Goal: Information Seeking & Learning: Understand process/instructions

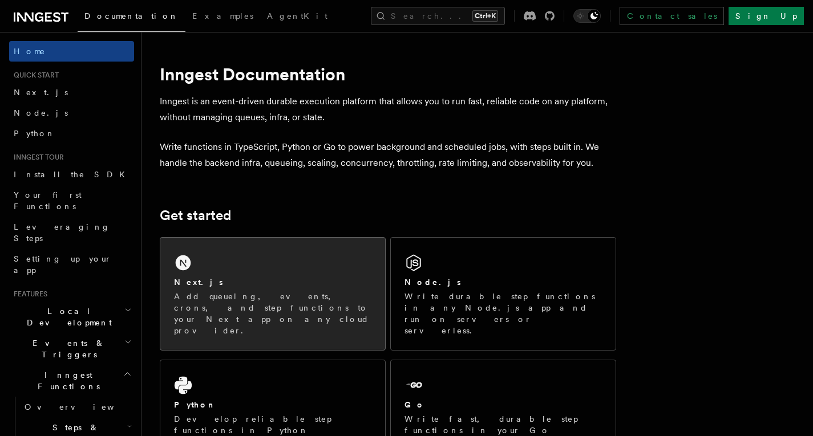
click at [271, 286] on div "Next.js" at bounding box center [272, 283] width 197 height 12
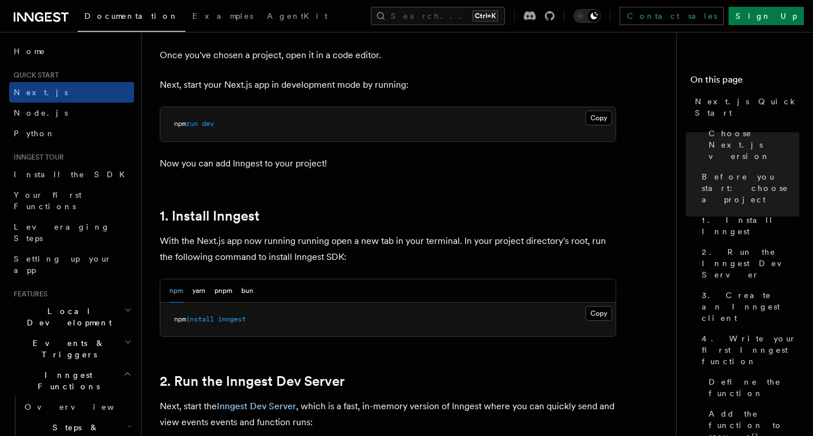
scroll to position [475, 0]
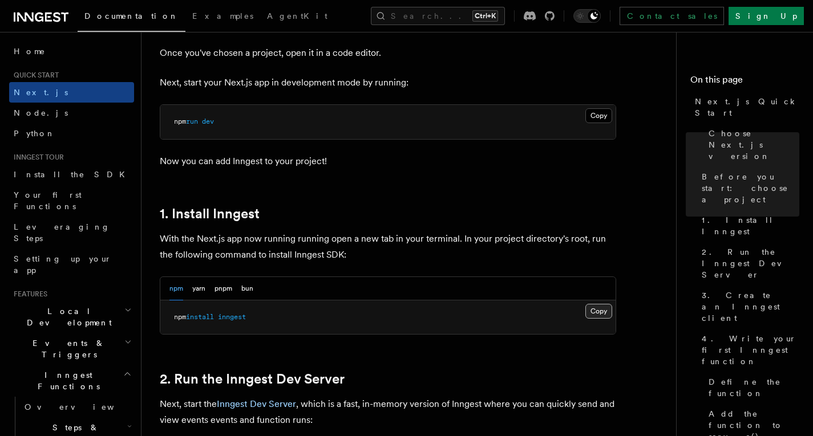
click at [602, 305] on button "Copy Copied" at bounding box center [598, 311] width 27 height 15
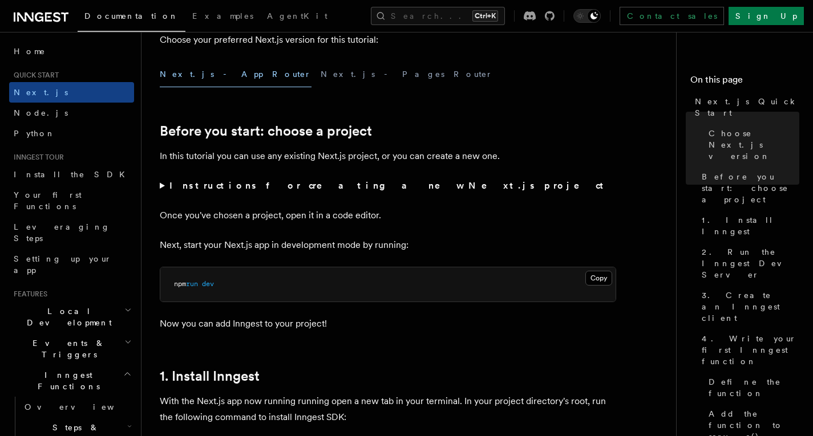
scroll to position [274, 0]
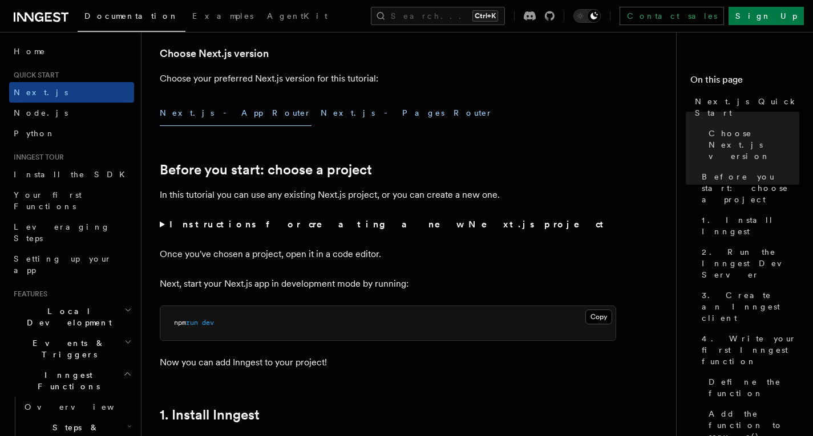
click at [321, 114] on button "Next.js - Pages Router" at bounding box center [407, 113] width 172 height 26
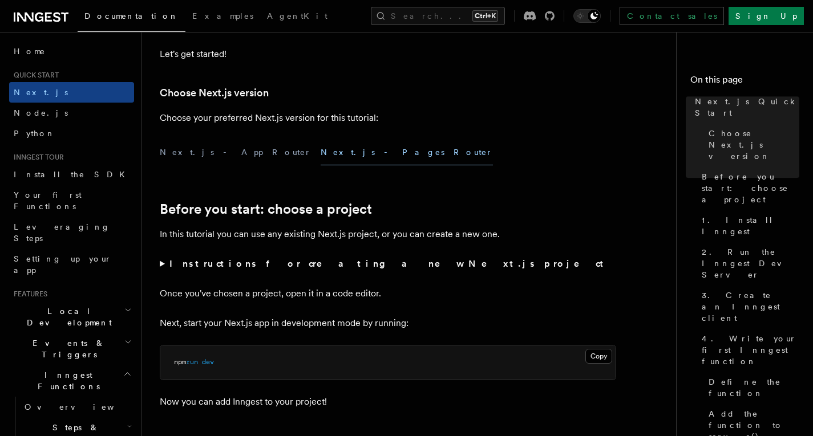
scroll to position [234, 0]
click at [181, 164] on button "Next.js - App Router" at bounding box center [236, 153] width 152 height 26
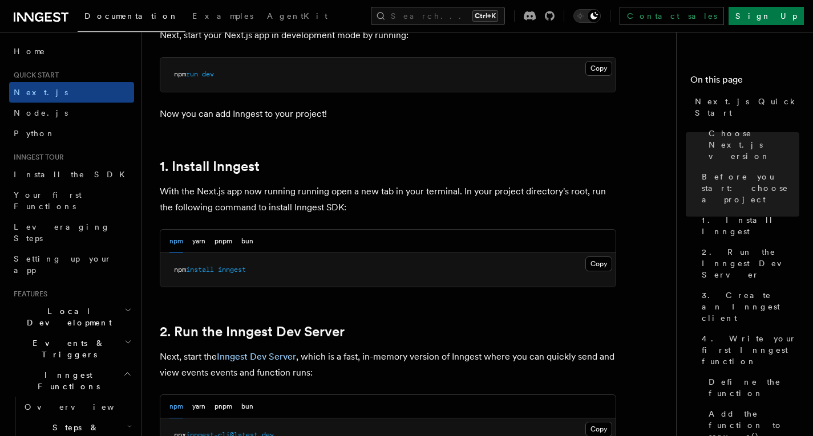
scroll to position [662, 0]
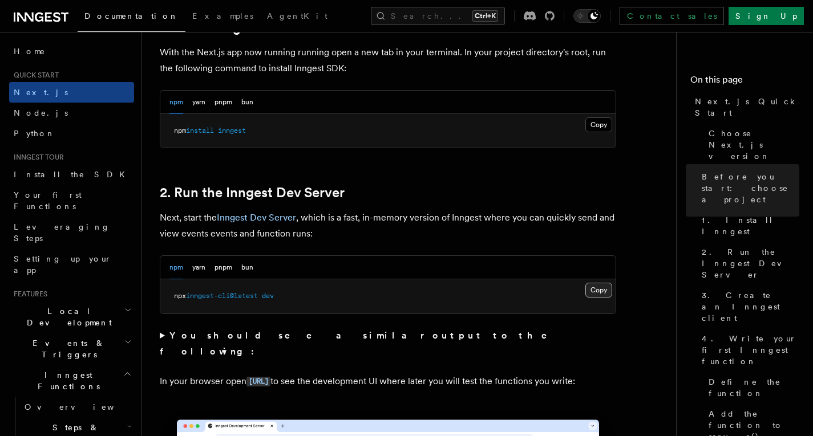
click at [595, 289] on button "Copy Copied" at bounding box center [598, 290] width 27 height 15
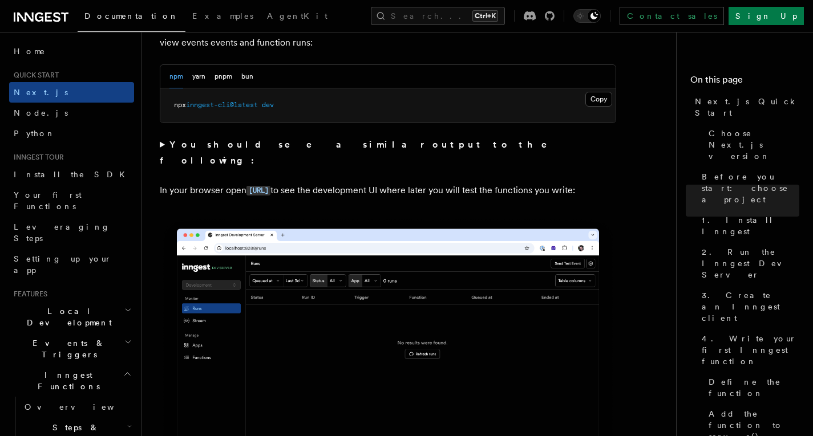
scroll to position [853, 0]
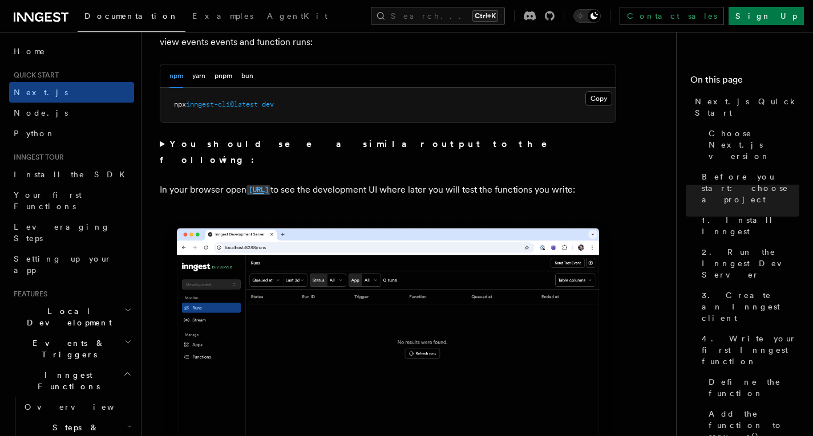
click at [270, 185] on code "[URL]" at bounding box center [258, 190] width 24 height 10
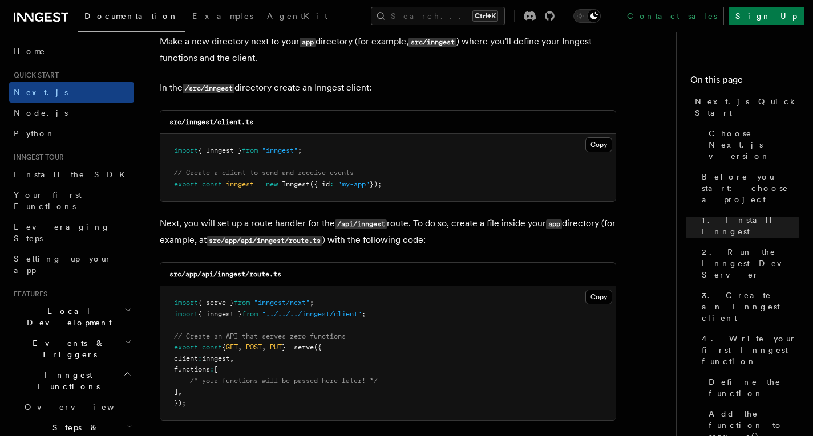
scroll to position [1492, 0]
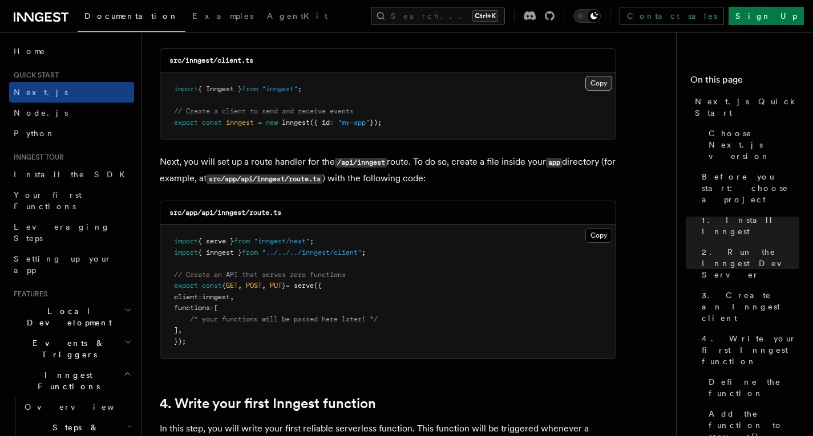
click at [599, 84] on button "Copy Copied" at bounding box center [598, 83] width 27 height 15
click at [595, 240] on button "Copy Copied" at bounding box center [598, 235] width 27 height 15
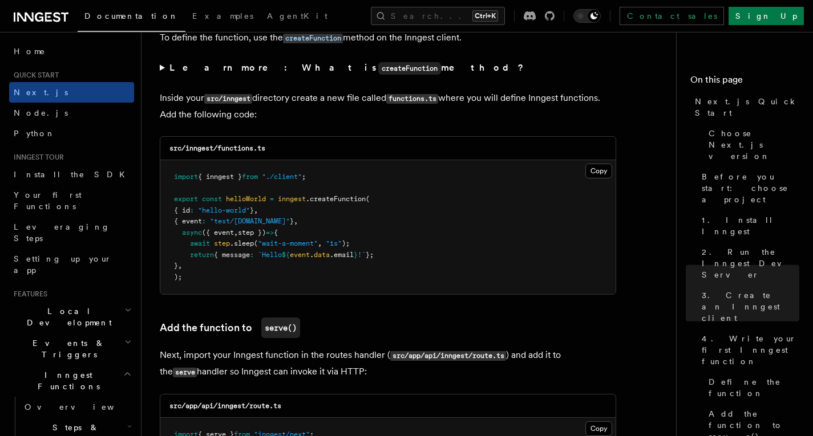
scroll to position [1981, 0]
click at [600, 172] on button "Copy Copied" at bounding box center [598, 170] width 27 height 15
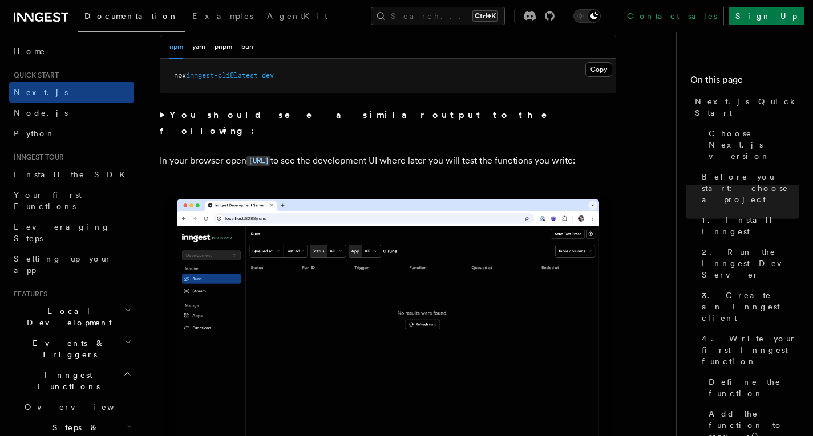
scroll to position [872, 0]
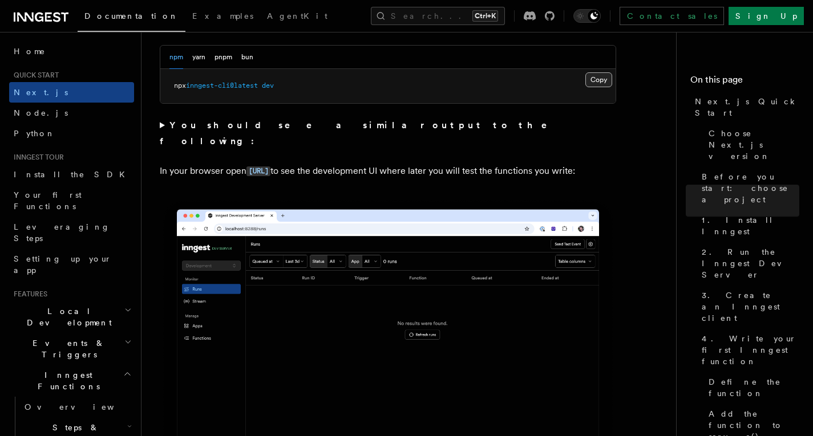
click at [598, 80] on button "Copy Copied" at bounding box center [598, 79] width 27 height 15
